Goal: Transaction & Acquisition: Purchase product/service

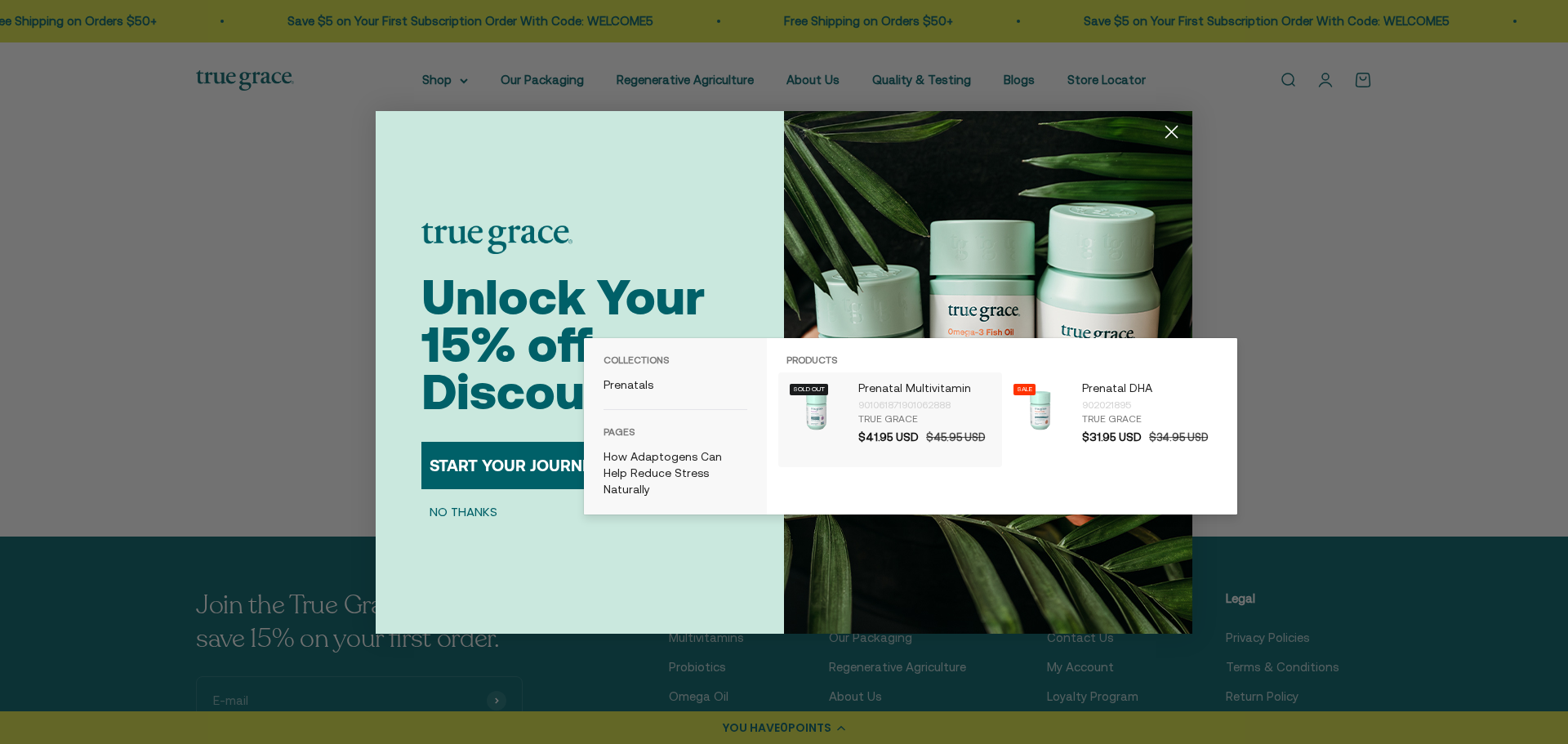
type input "prenatal"
click at [878, 386] on p "Prenatal Multivitamin" at bounding box center [925, 388] width 135 height 16
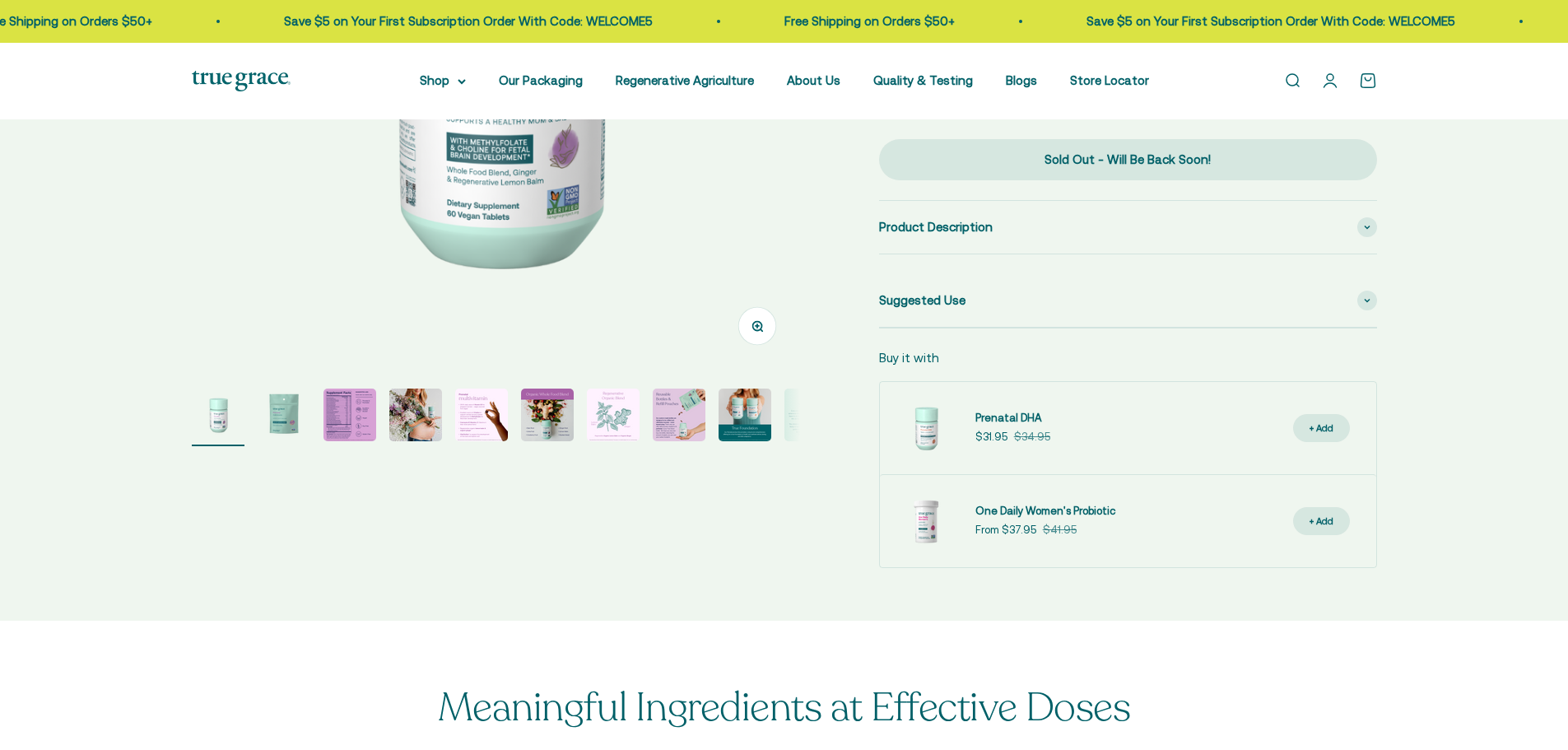
select select "3"
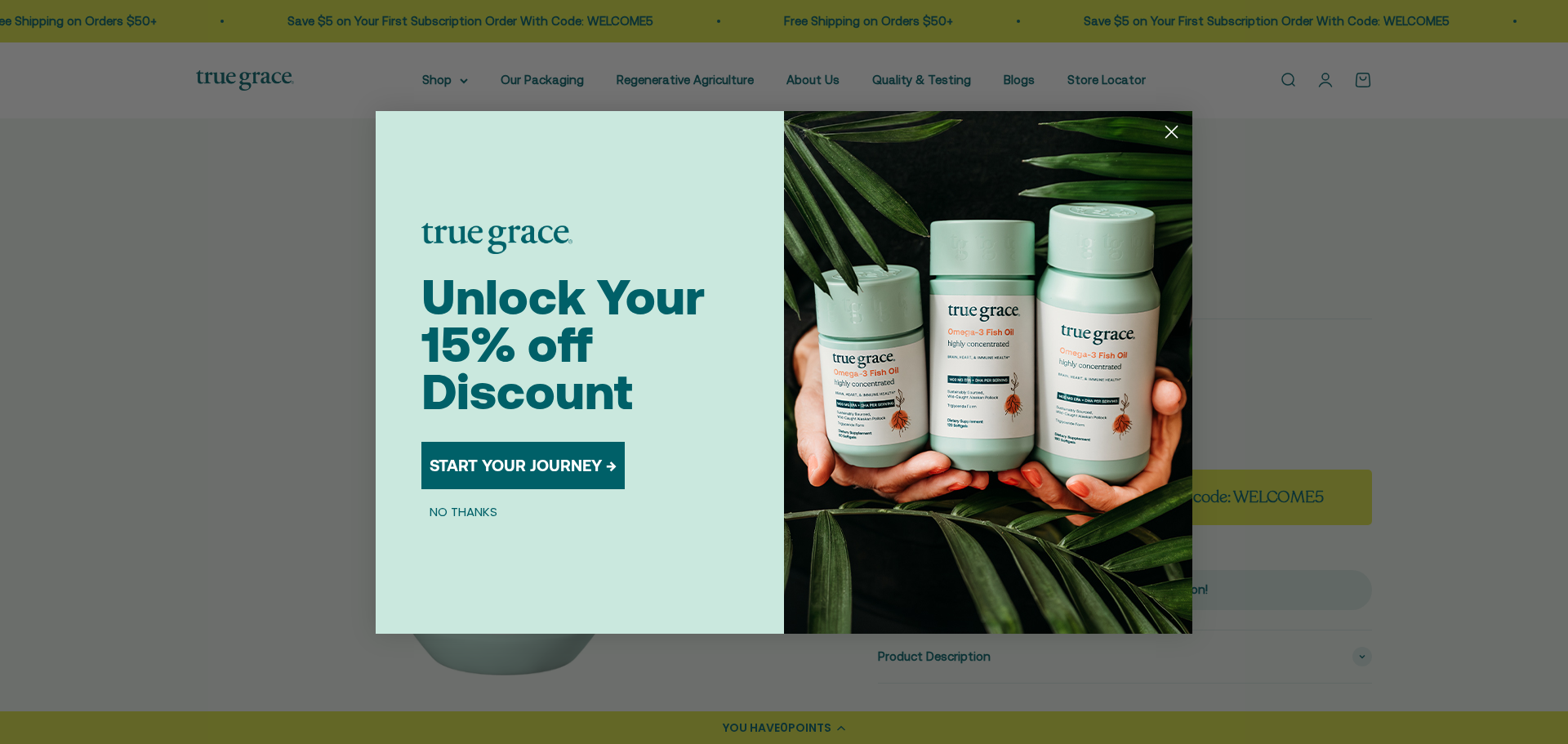
click at [1168, 133] on circle "Close dialog" at bounding box center [1171, 131] width 27 height 27
